Goal: Find contact information: Find contact information

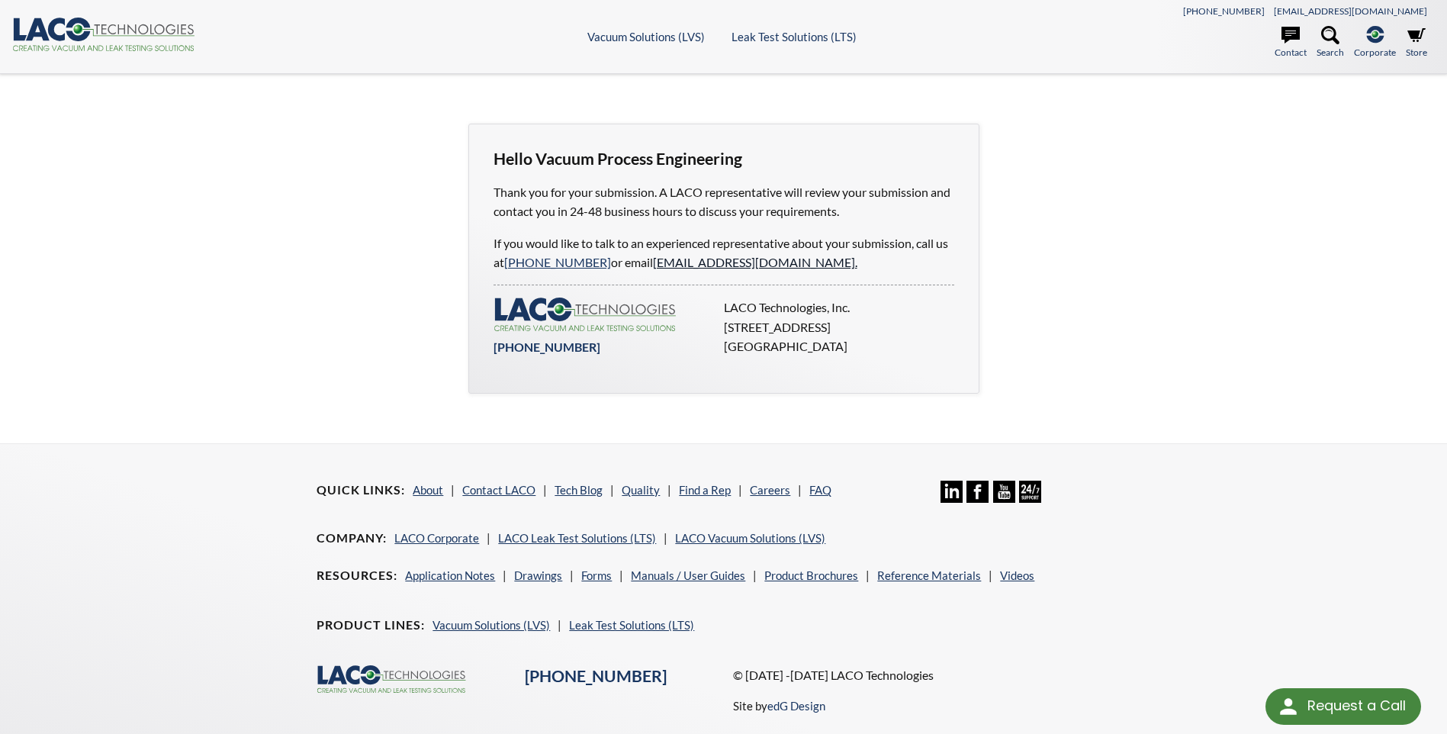
click at [673, 264] on link "info@lacotech.com." at bounding box center [755, 262] width 204 height 14
click at [1285, 41] on icon at bounding box center [1291, 35] width 18 height 17
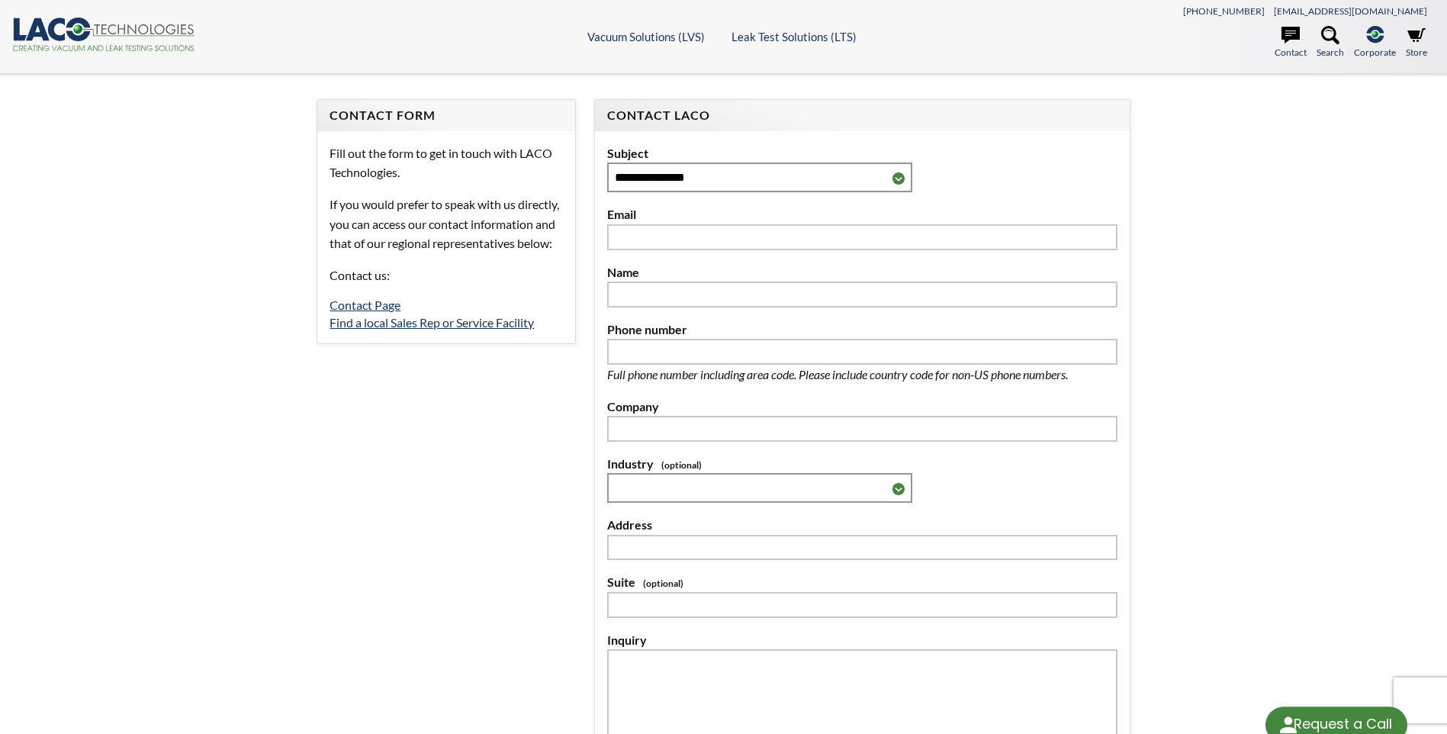
select select "Language Translate Widget"
